Goal: Task Accomplishment & Management: Use online tool/utility

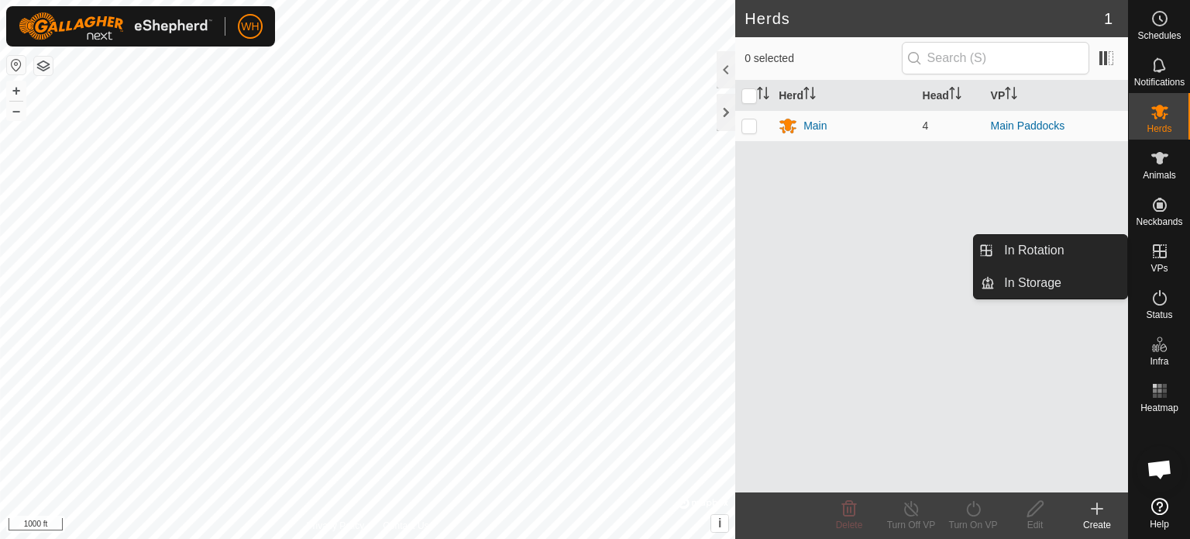
click at [1158, 250] on icon at bounding box center [1160, 251] width 14 height 14
click at [1045, 249] on link "In Rotation" at bounding box center [1061, 250] width 133 height 31
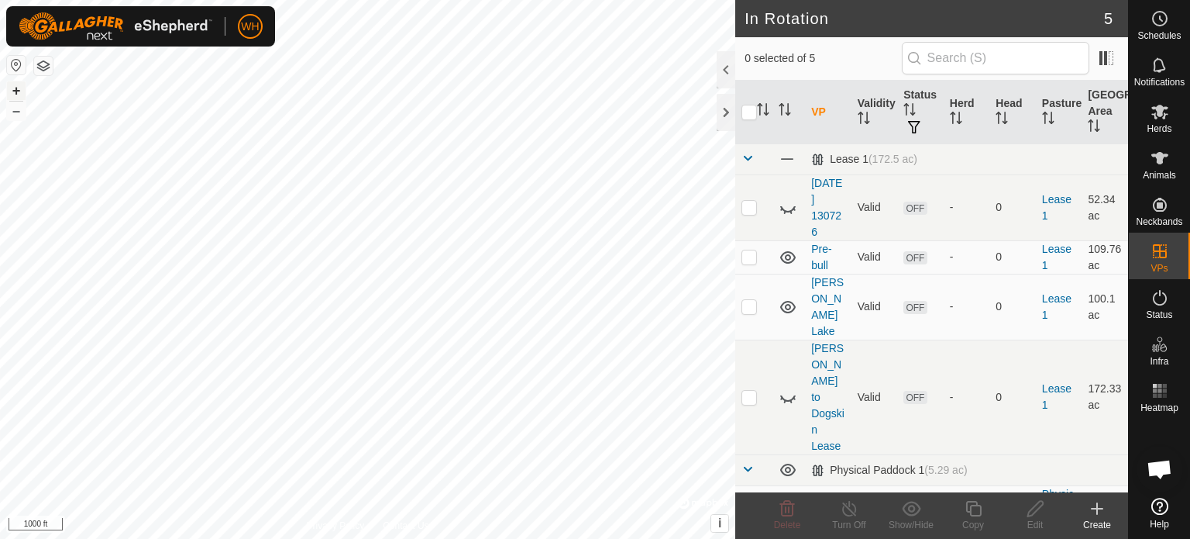
click at [8, 90] on button "+" at bounding box center [16, 90] width 19 height 19
click at [19, 86] on button "+" at bounding box center [16, 90] width 19 height 19
click at [1099, 523] on div "Create" at bounding box center [1097, 525] width 62 height 14
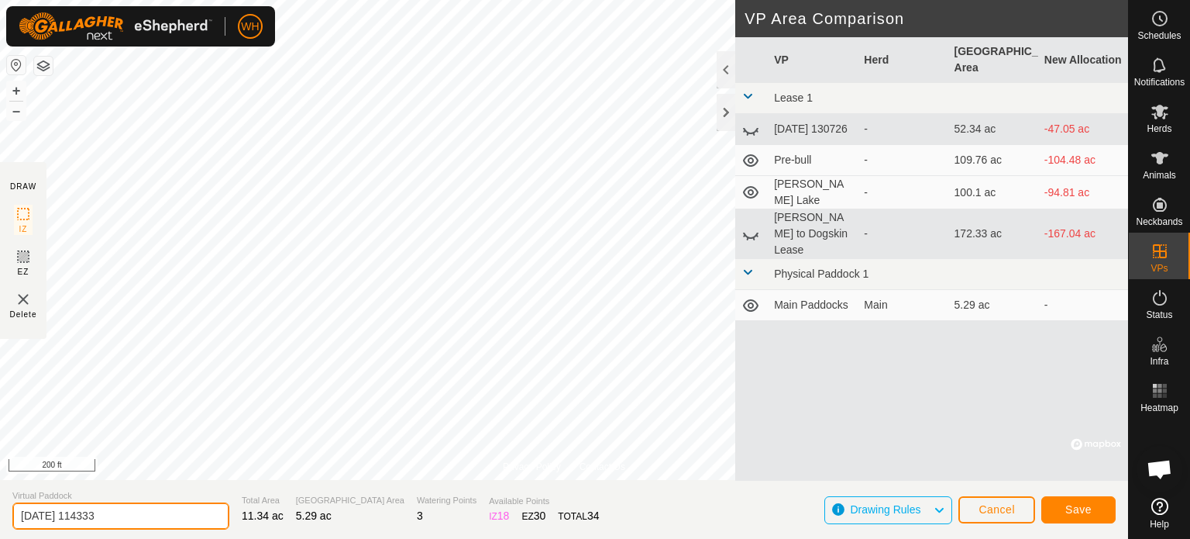
drag, startPoint x: 145, startPoint y: 520, endPoint x: 2, endPoint y: 505, distance: 143.4
click at [2, 505] on section "Virtual Paddock [DATE] 114333 Total Area 11.34 ac Grazing Area 5.29 ac Watering…" at bounding box center [564, 509] width 1128 height 59
type input "L"
click at [34, 515] on input "All Main Pasture" at bounding box center [120, 515] width 217 height 27
type input "Barn Pasture All"
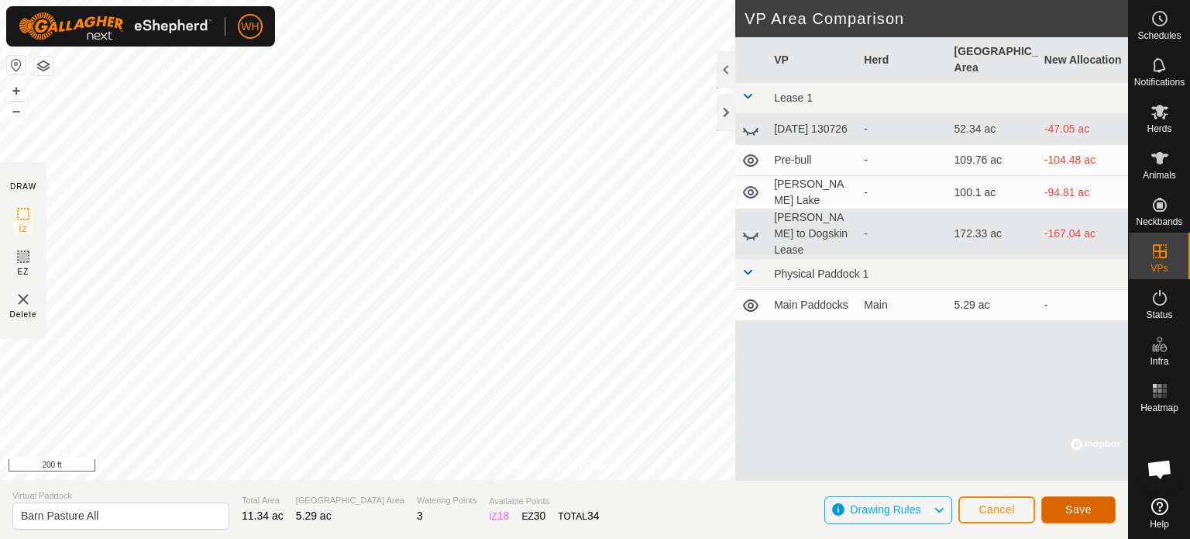
click at [1091, 498] on button "Save" at bounding box center [1079, 509] width 74 height 27
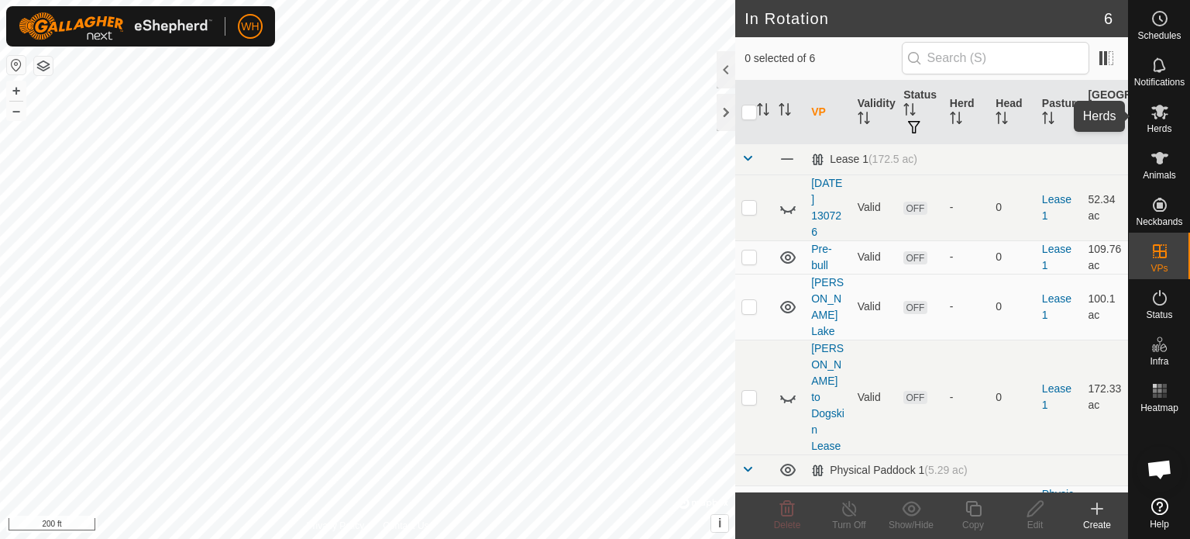
click at [1159, 119] on icon at bounding box center [1160, 111] width 19 height 19
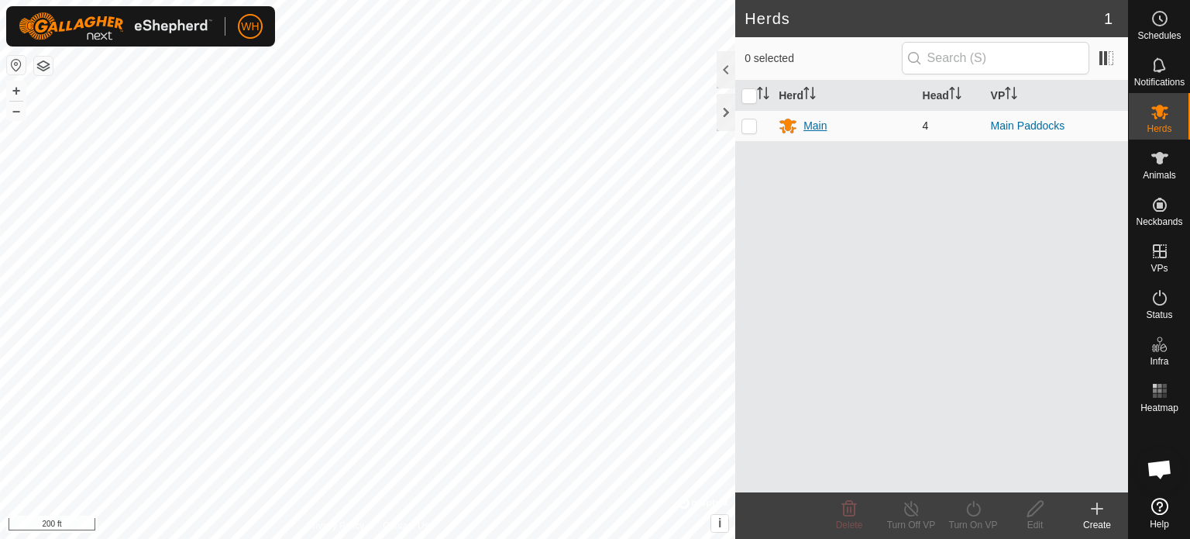
click at [838, 127] on div "Main" at bounding box center [844, 125] width 131 height 19
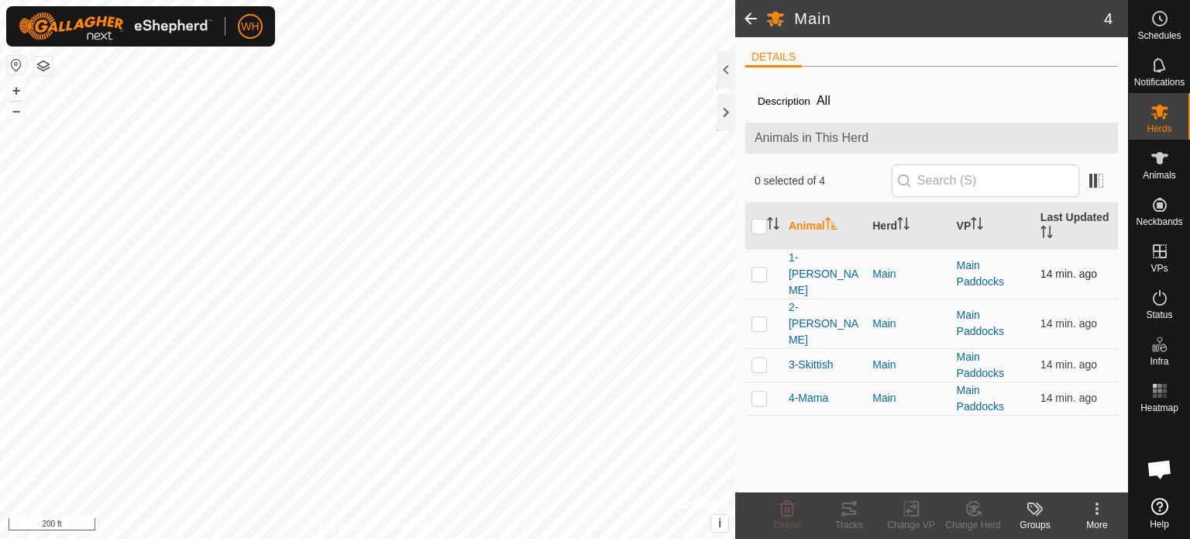
drag, startPoint x: 857, startPoint y: 413, endPoint x: 931, endPoint y: 250, distance: 178.6
click at [931, 250] on div "Description All Animals in This Herd 0 selected of 4 Animal Herd VP Last Update…" at bounding box center [932, 285] width 373 height 413
click at [931, 250] on td "Main" at bounding box center [908, 274] width 84 height 50
click at [834, 270] on div "1-[PERSON_NAME]" at bounding box center [824, 274] width 71 height 49
click at [844, 348] on td "3-Skittish" at bounding box center [825, 364] width 84 height 33
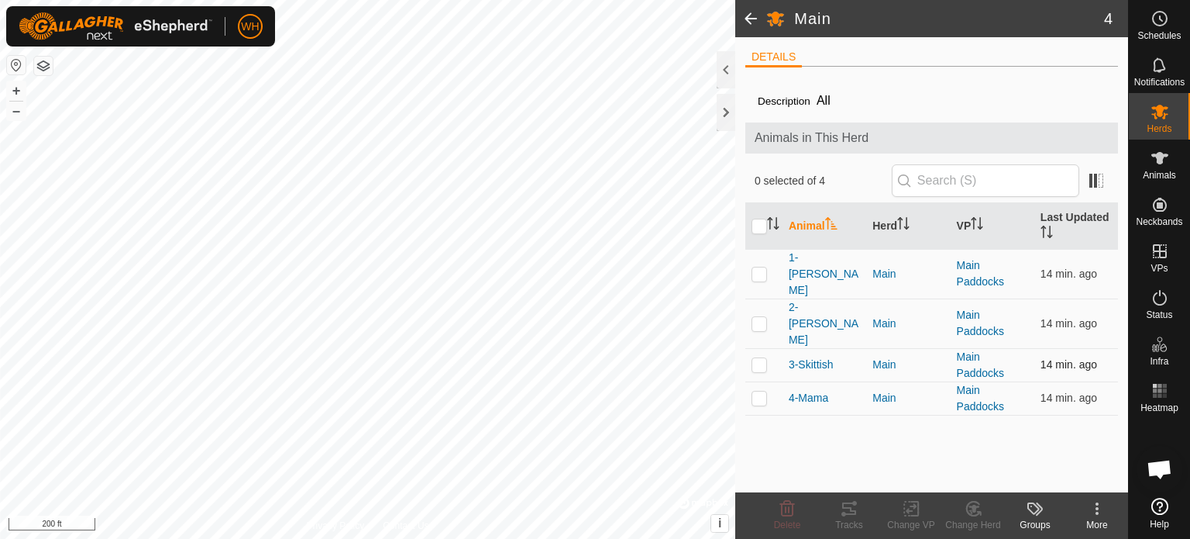
click at [844, 357] on div "3-Skittish" at bounding box center [824, 365] width 71 height 16
click at [848, 390] on div "4-Mama" at bounding box center [824, 398] width 71 height 16
drag, startPoint x: 891, startPoint y: 18, endPoint x: 899, endPoint y: 19, distance: 7.8
click at [899, 19] on h2 "Main" at bounding box center [949, 18] width 310 height 19
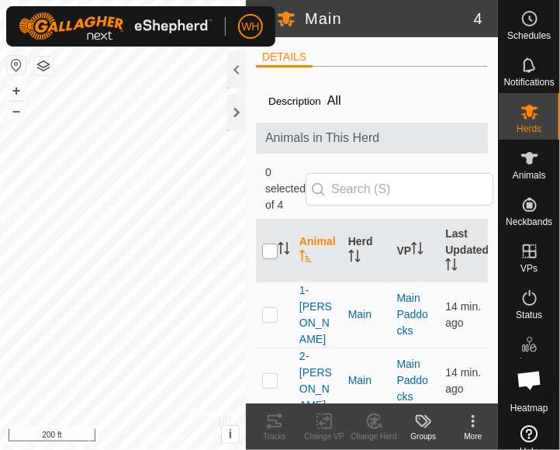
click at [271, 250] on input "checkbox" at bounding box center [270, 251] width 16 height 16
checkbox input "true"
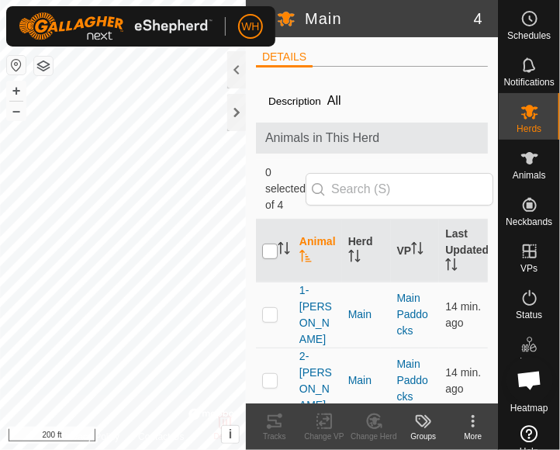
checkbox input "true"
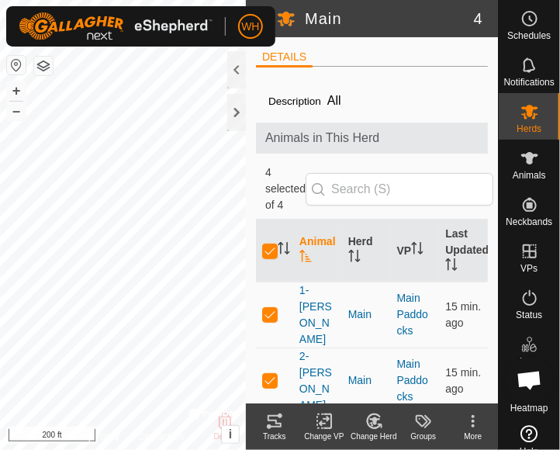
click at [320, 430] on div "Change VP" at bounding box center [324, 436] width 50 height 12
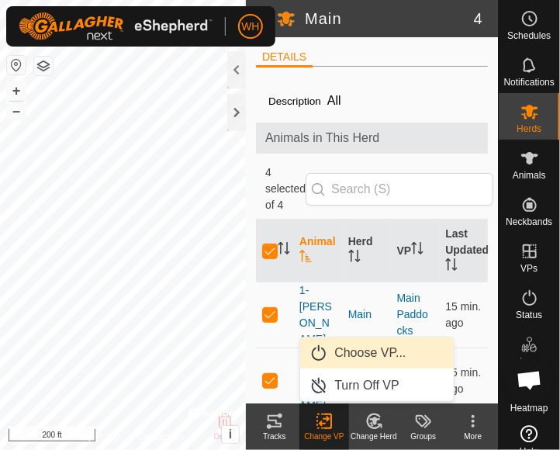
click at [339, 359] on link "Choose VP..." at bounding box center [376, 352] width 153 height 31
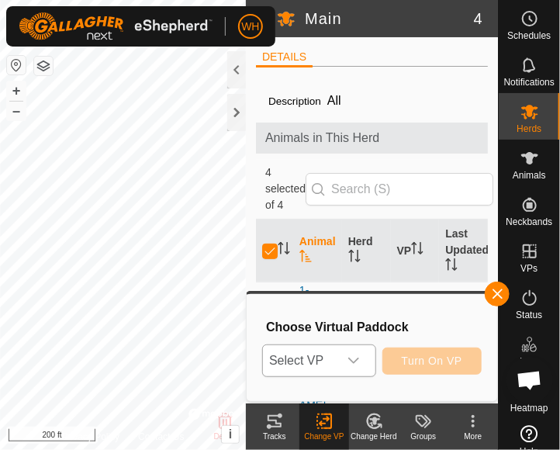
click at [356, 356] on icon "dropdown trigger" at bounding box center [353, 360] width 12 height 12
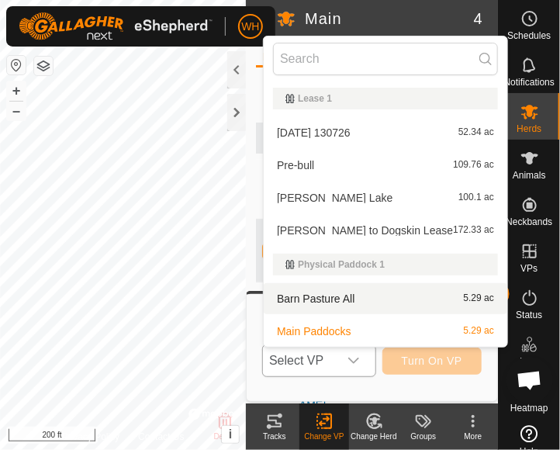
click at [321, 300] on li "Barn Pasture All 5.29 ac" at bounding box center [385, 298] width 243 height 31
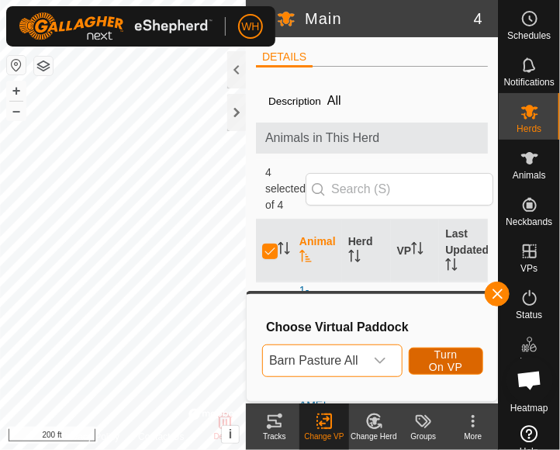
click at [446, 361] on span "Turn On VP" at bounding box center [446, 360] width 36 height 25
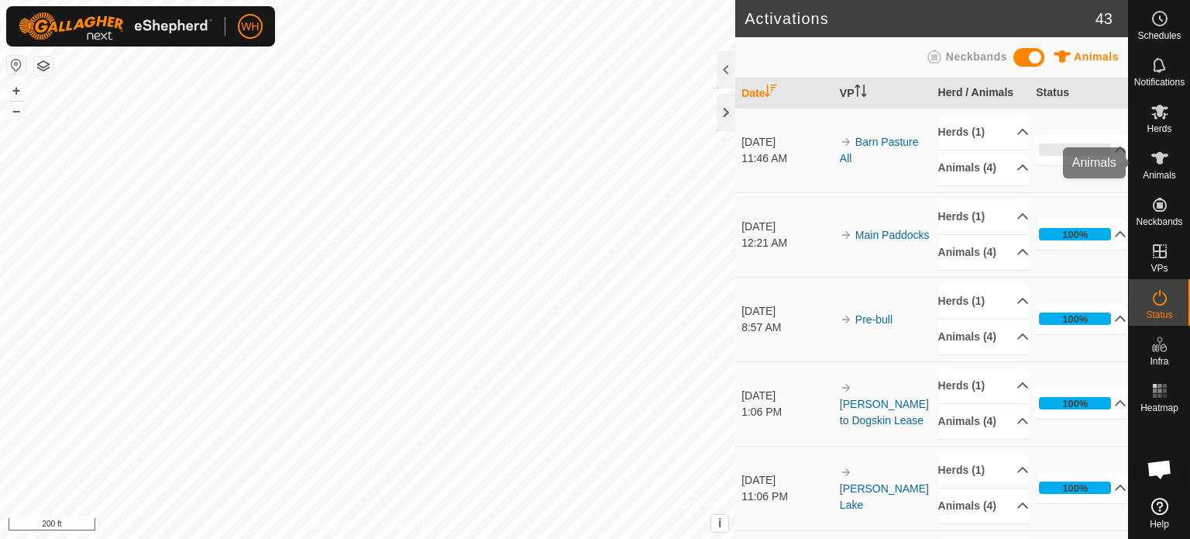
click at [1173, 174] on span "Animals" at bounding box center [1159, 175] width 33 height 9
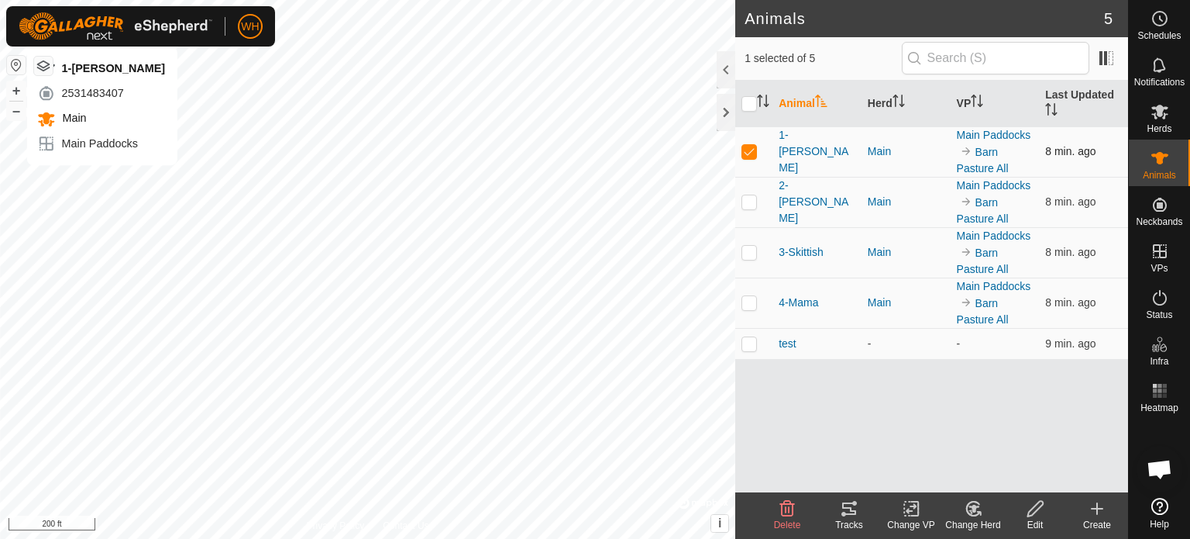
checkbox input "false"
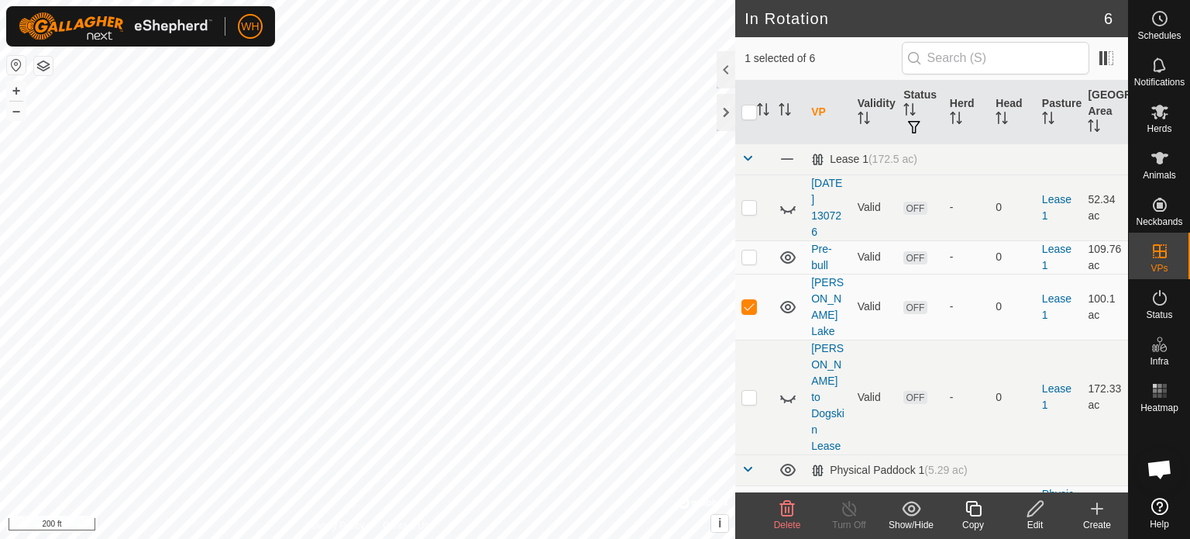
checkbox input "true"
checkbox input "false"
checkbox input "true"
